Goal: Check status: Check status

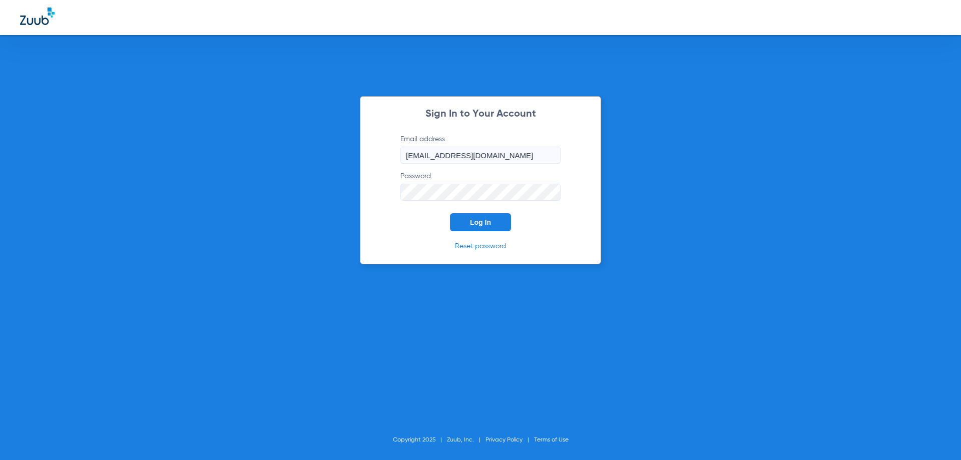
click at [466, 212] on form "Email address [EMAIL_ADDRESS][DOMAIN_NAME] Password Log In" at bounding box center [480, 182] width 190 height 97
click at [468, 216] on button "Log In" at bounding box center [480, 222] width 61 height 18
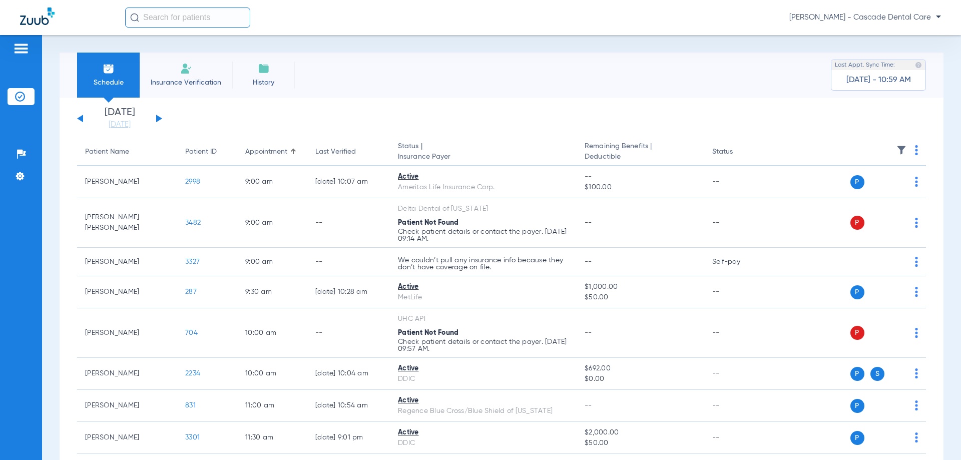
click at [160, 124] on div "[DATE] [DATE] [DATE] [DATE] [DATE] [DATE] [DATE] [DATE] [DATE] [DATE] [DATE] [D…" at bounding box center [119, 119] width 85 height 22
click at [160, 123] on div "[DATE] [DATE] [DATE] [DATE] [DATE] [DATE] [DATE] [DATE] [DATE] [DATE] [DATE] [D…" at bounding box center [119, 119] width 85 height 22
click at [159, 121] on button at bounding box center [159, 119] width 6 height 8
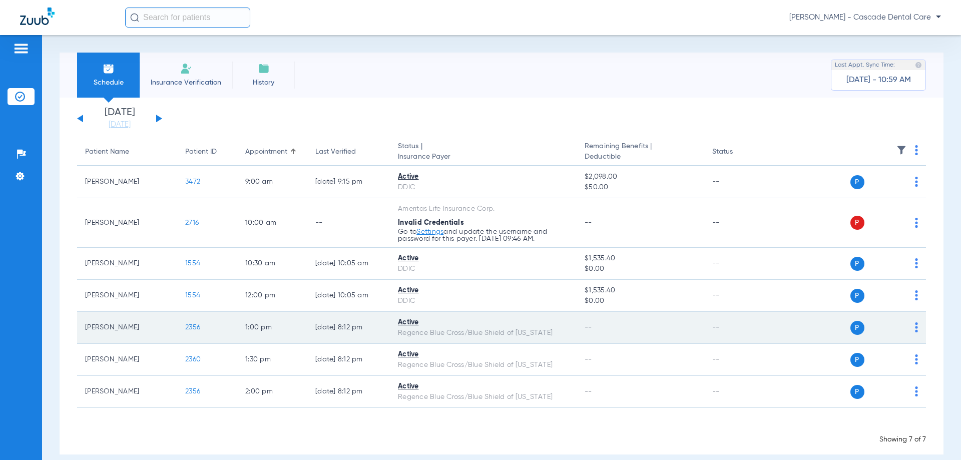
scroll to position [12, 0]
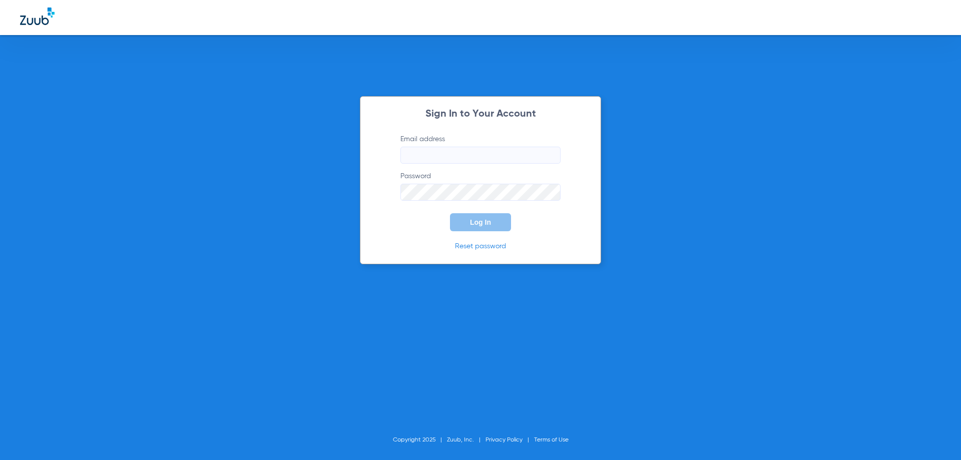
type input "[EMAIL_ADDRESS][DOMAIN_NAME]"
click at [469, 222] on button "Log In" at bounding box center [480, 222] width 61 height 18
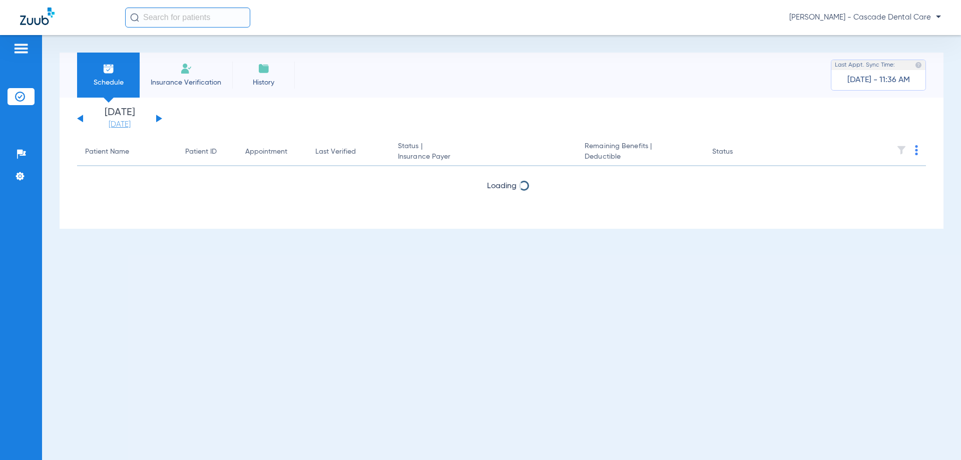
click at [129, 128] on link "[DATE]" at bounding box center [120, 125] width 60 height 10
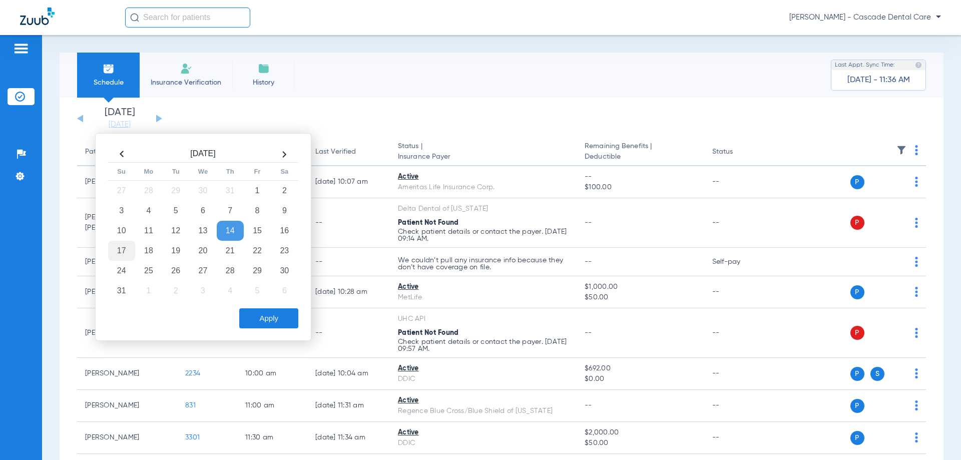
click at [129, 248] on td "17" at bounding box center [121, 251] width 27 height 20
click at [245, 312] on button "Apply" at bounding box center [268, 318] width 59 height 20
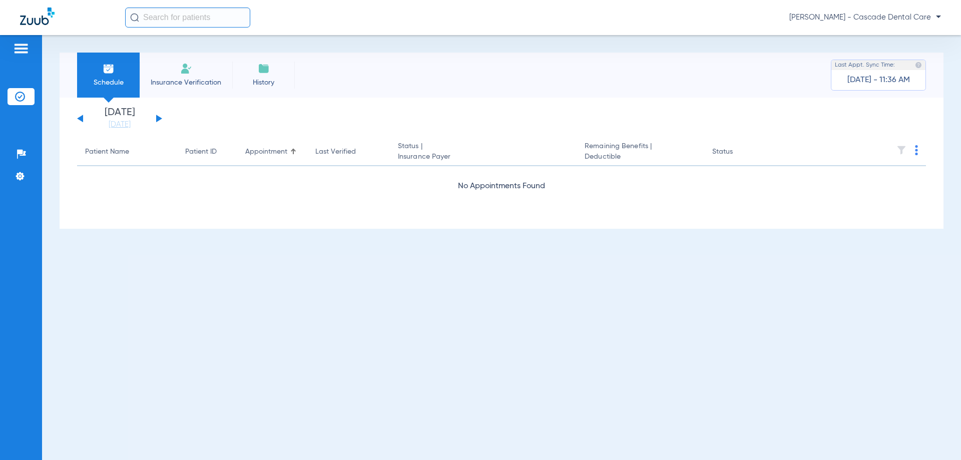
click at [155, 117] on div "[DATE] [DATE] [DATE] [DATE] [DATE] [DATE] [DATE] [DATE] [DATE] [DATE] [DATE] [D…" at bounding box center [119, 119] width 85 height 22
drag, startPoint x: 159, startPoint y: 118, endPoint x: 154, endPoint y: 122, distance: 6.5
click at [158, 119] on button at bounding box center [159, 119] width 6 height 8
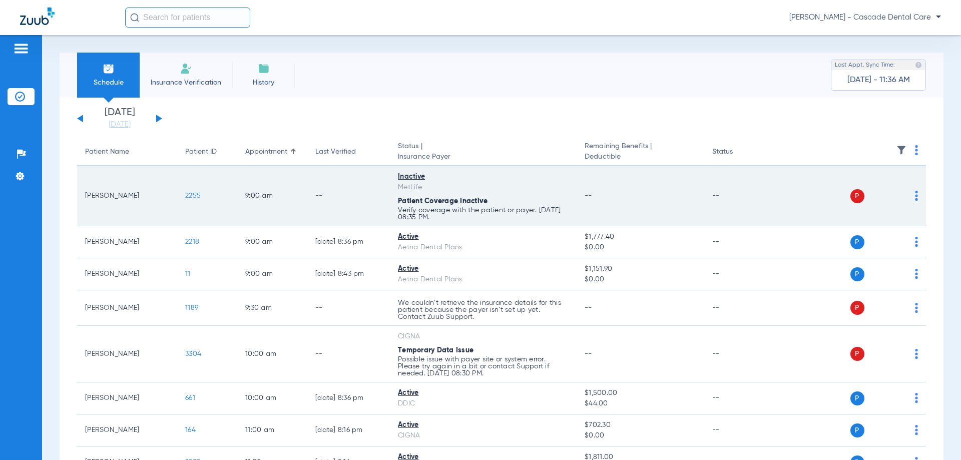
click at [210, 181] on td "2255" at bounding box center [207, 196] width 60 height 60
